Goal: Information Seeking & Learning: Understand process/instructions

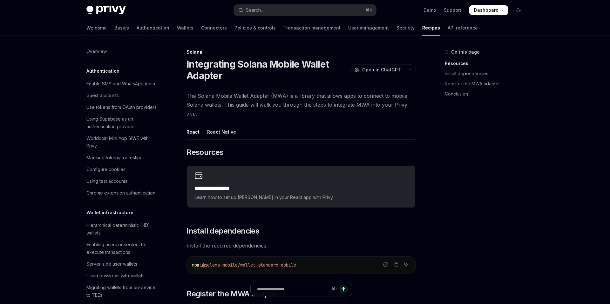
type textarea "*"
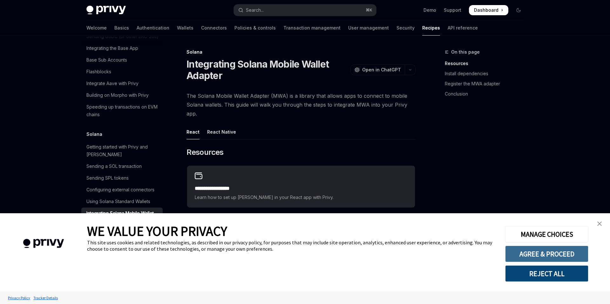
click at [550, 257] on button "AGREE & PROCEED" at bounding box center [546, 254] width 83 height 17
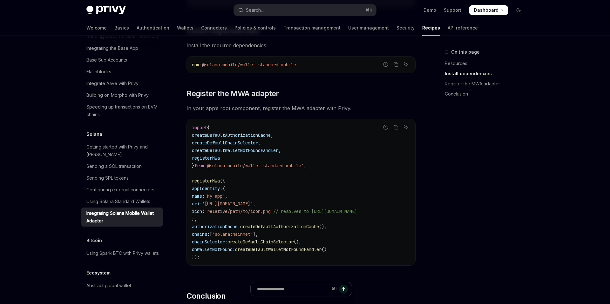
scroll to position [201, 0]
click at [242, 235] on span "'solana:mainnet'" at bounding box center [232, 234] width 41 height 6
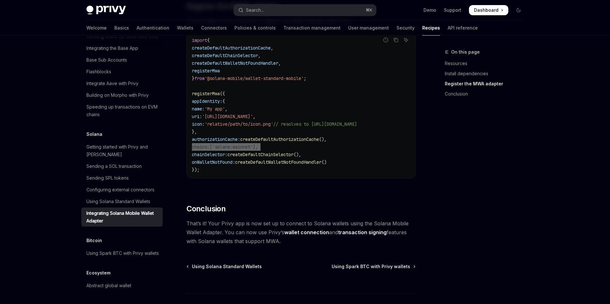
scroll to position [334, 0]
